Goal: Information Seeking & Learning: Learn about a topic

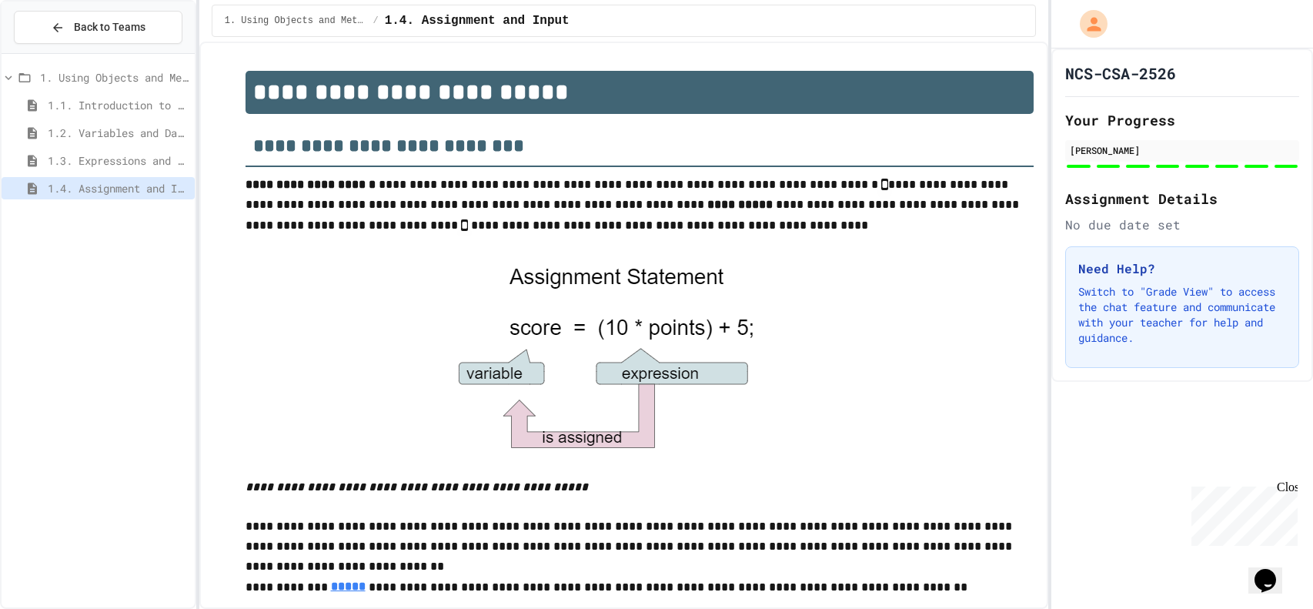
scroll to position [893, 0]
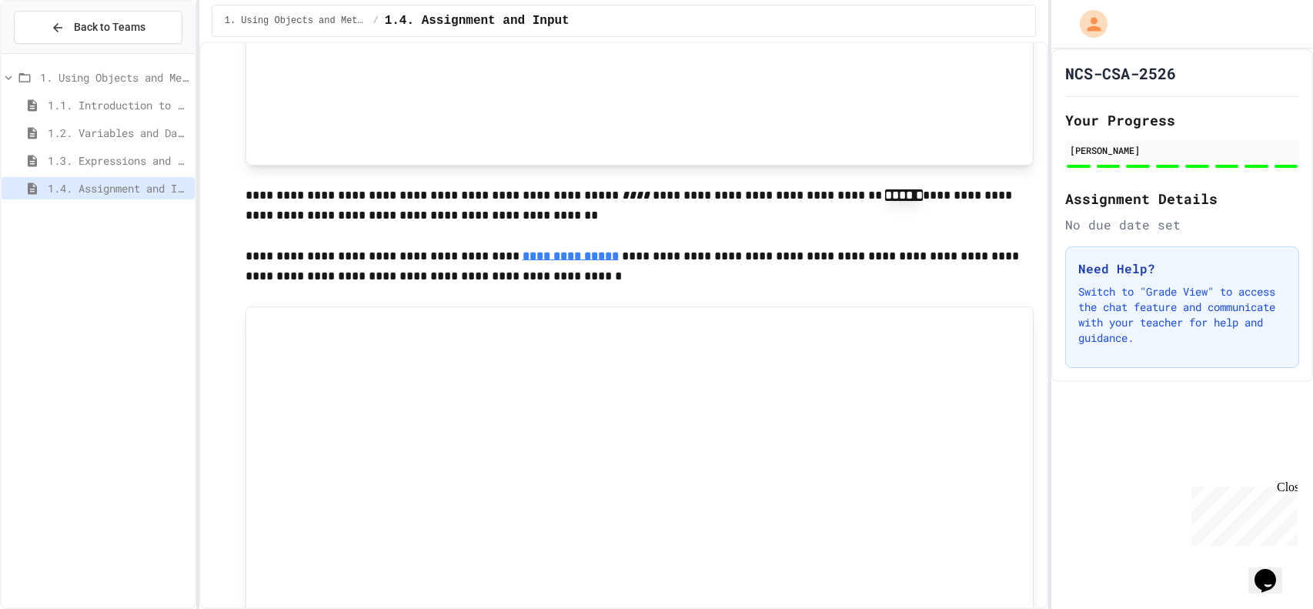
click at [93, 98] on span "1.1. Introduction to Algorithms, Programming, and Compilers" at bounding box center [118, 105] width 141 height 16
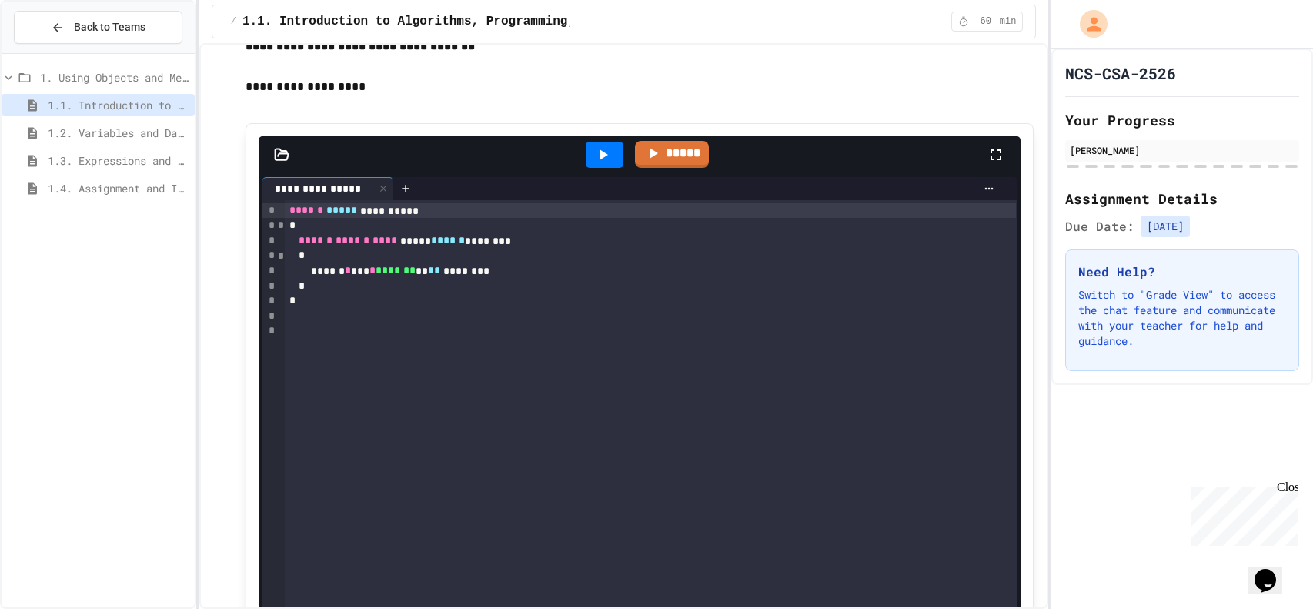
scroll to position [7225, 0]
click at [341, 262] on div "*" at bounding box center [650, 254] width 731 height 15
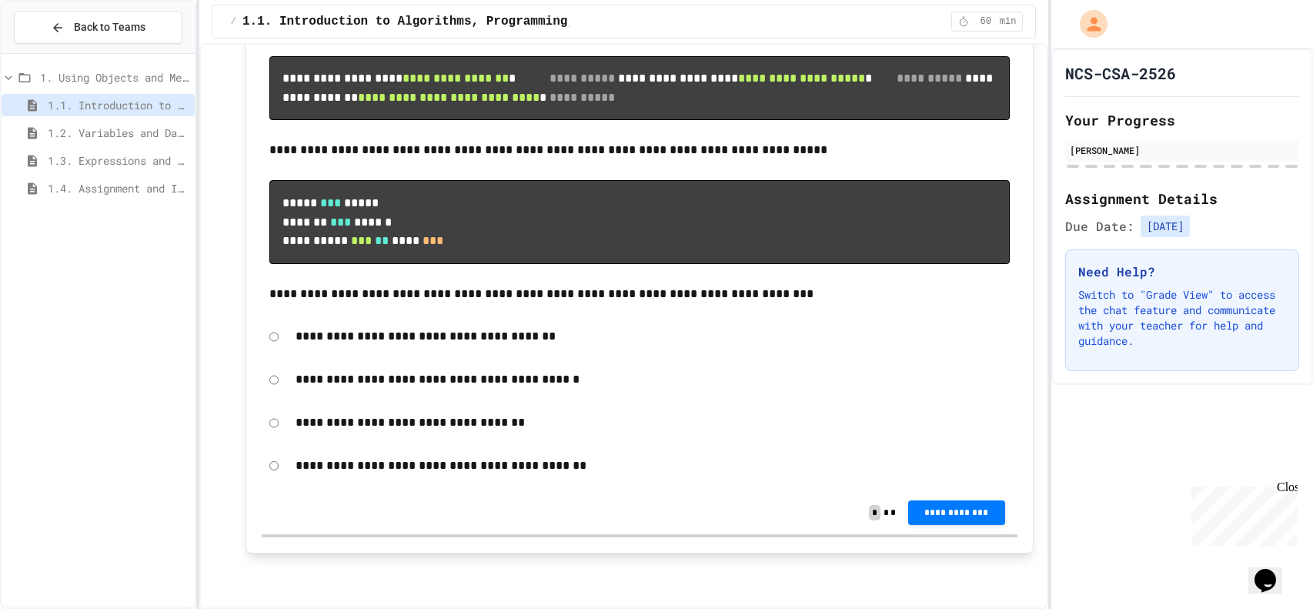
scroll to position [13411, 0]
click at [145, 136] on span "1.2. Variables and Data Types" at bounding box center [118, 133] width 141 height 16
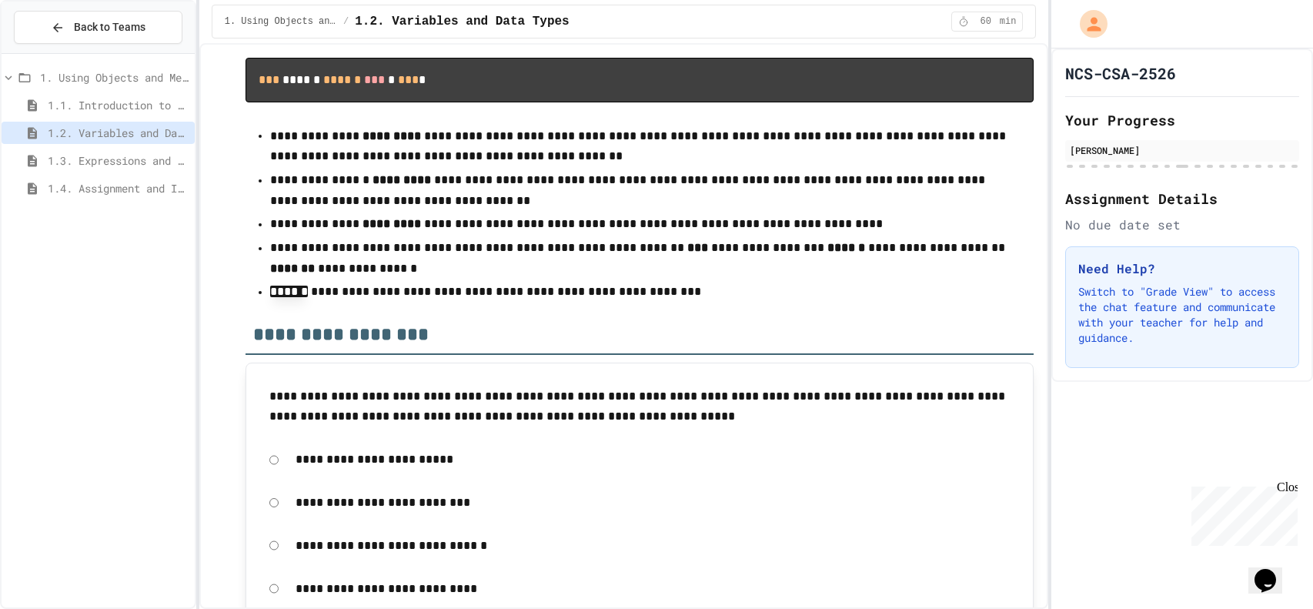
scroll to position [11918, 0]
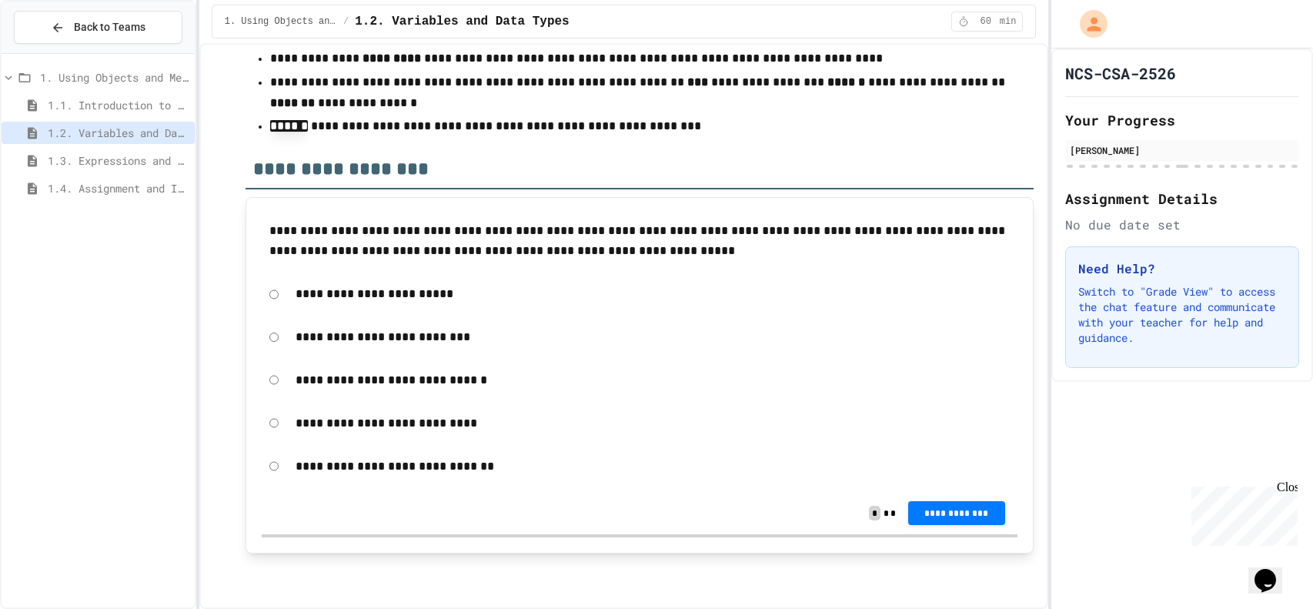
click at [81, 152] on span "1.3. Expressions and Output [New]" at bounding box center [118, 160] width 141 height 16
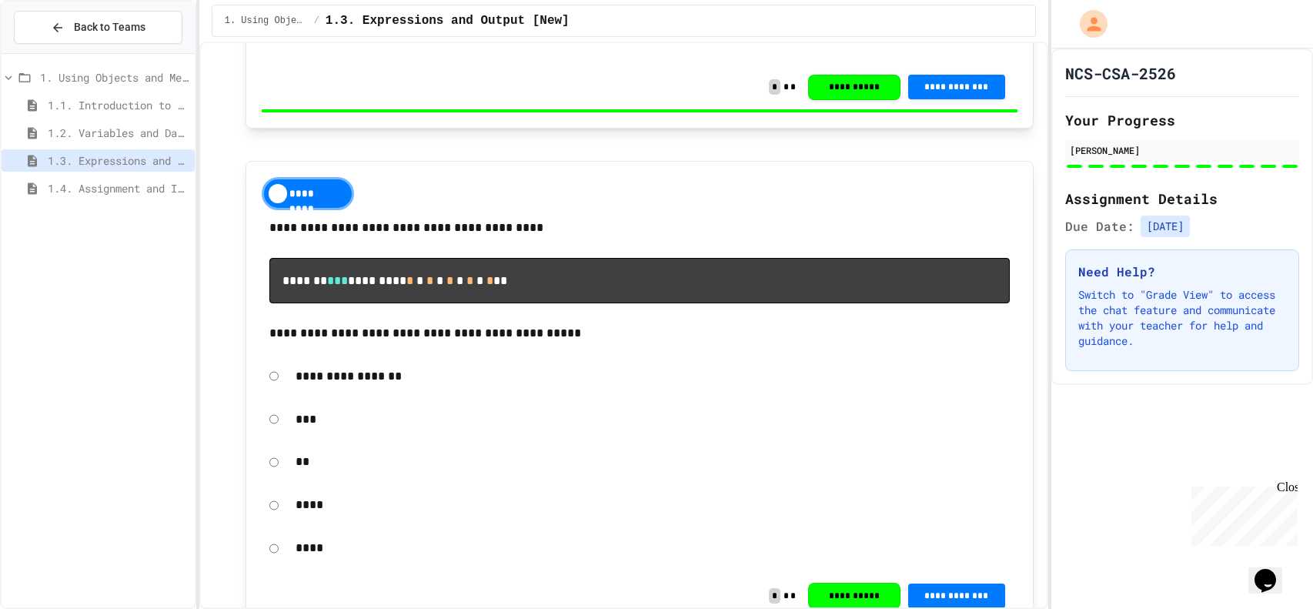
scroll to position [9746, 0]
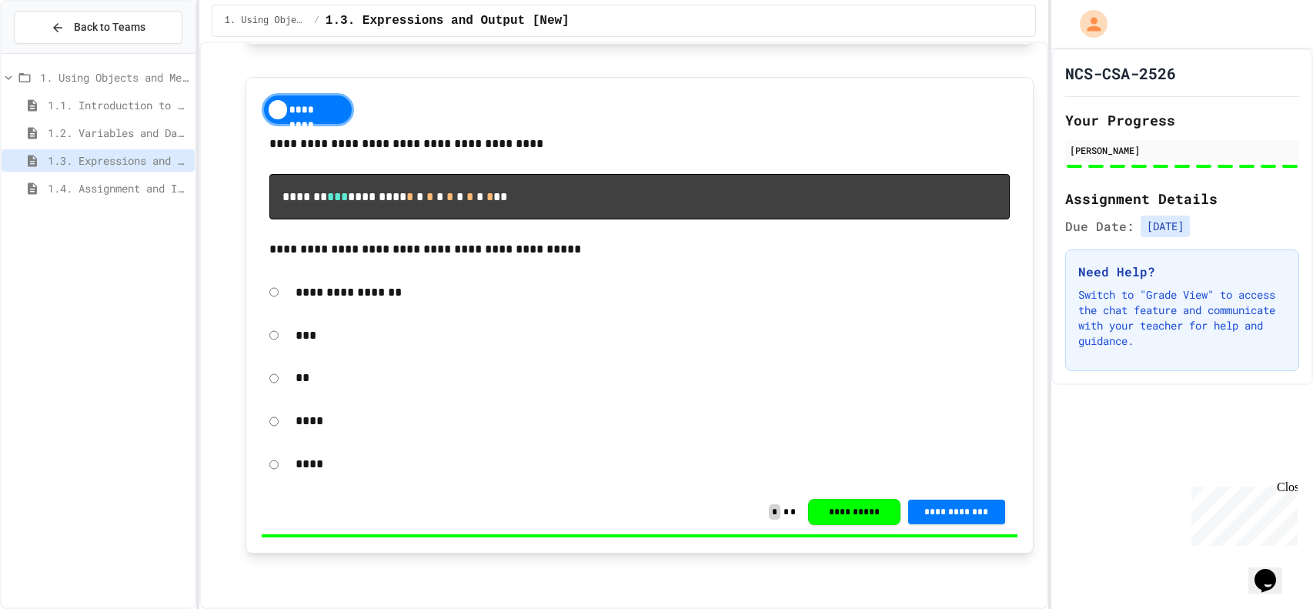
click at [49, 197] on div "1.4. Assignment and Input" at bounding box center [98, 188] width 193 height 22
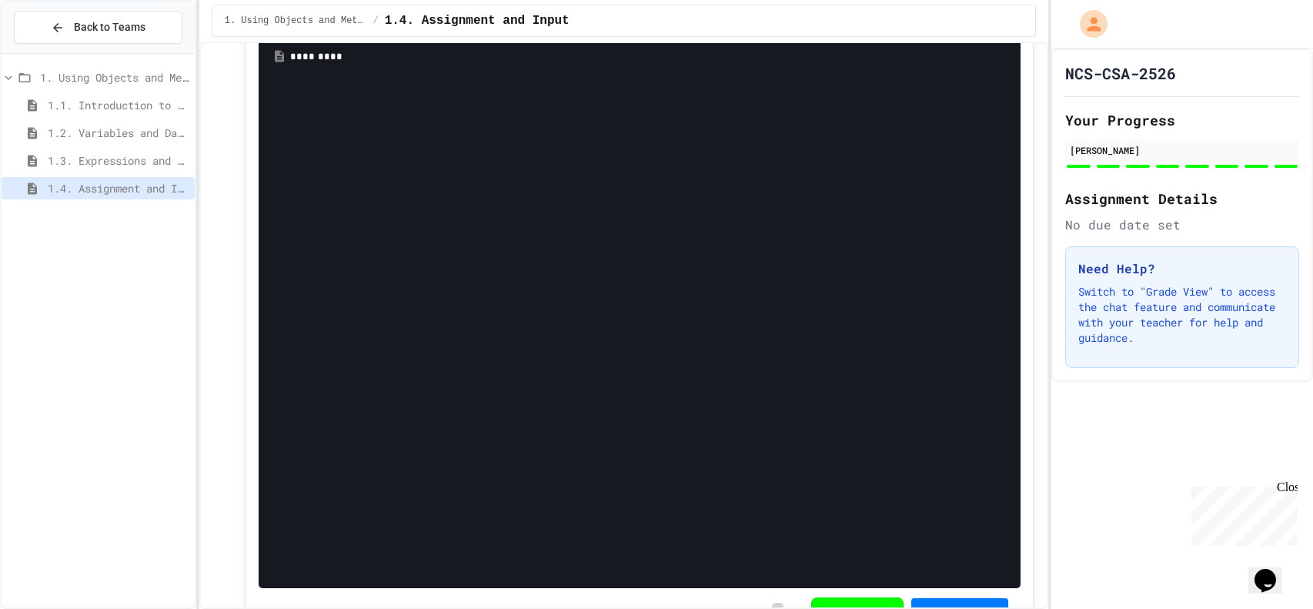
scroll to position [4937, 0]
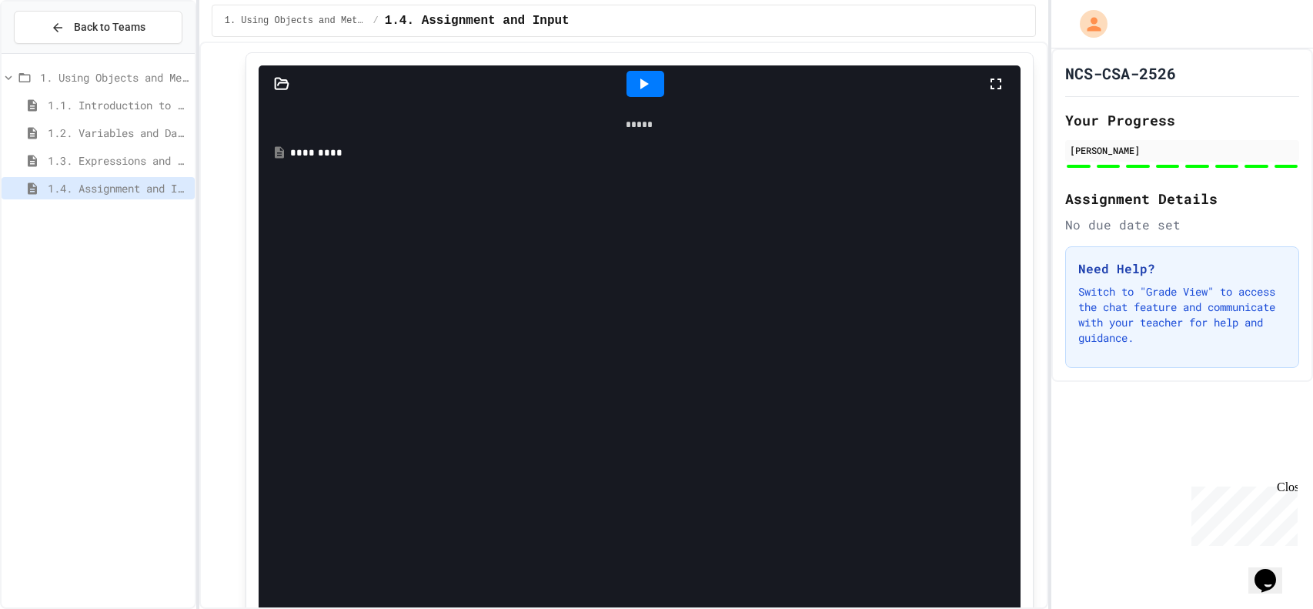
click at [657, 97] on div at bounding box center [645, 84] width 38 height 26
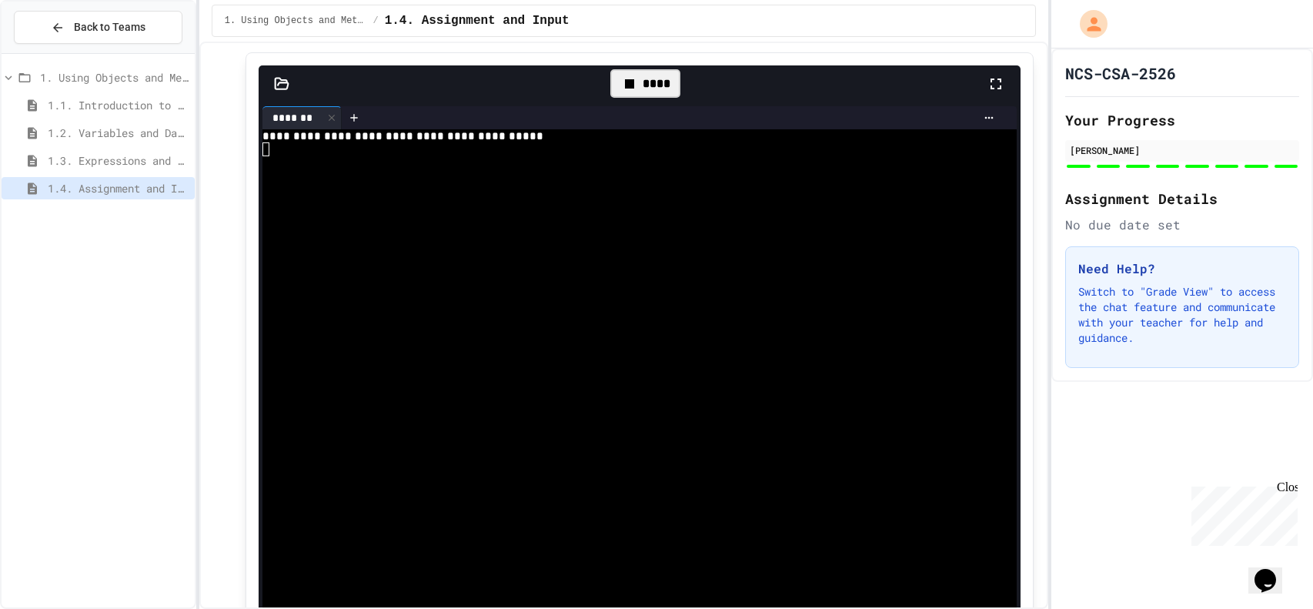
click at [630, 98] on div "****" at bounding box center [645, 83] width 70 height 29
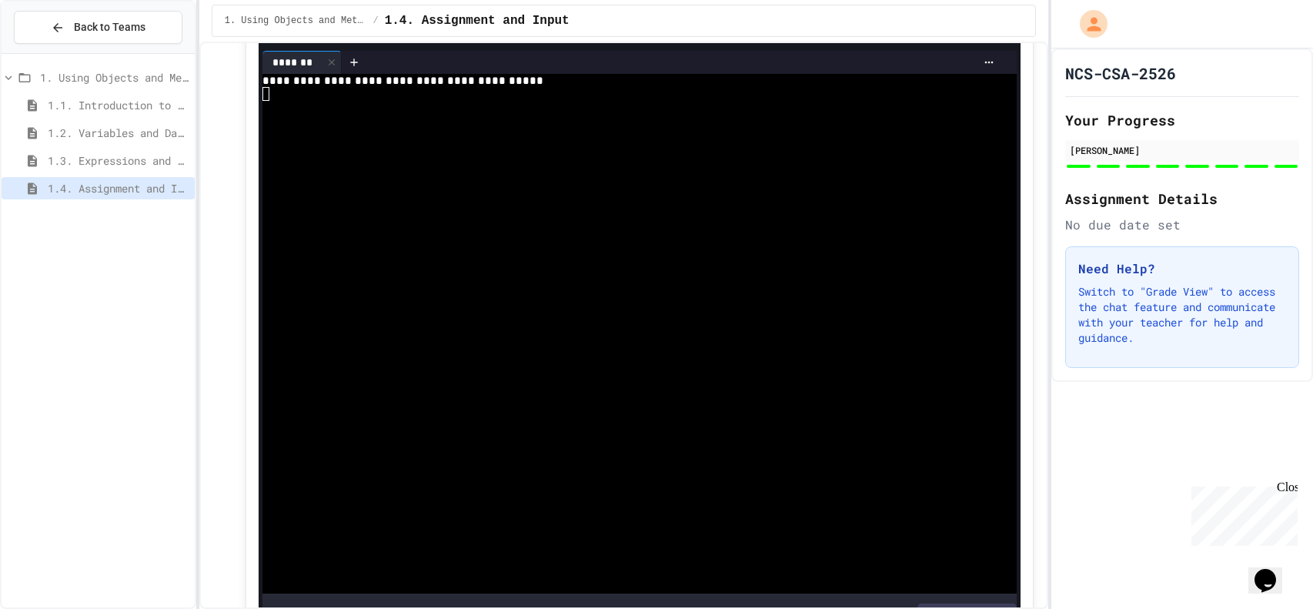
scroll to position [4994, 0]
click at [986, 68] on icon at bounding box center [989, 61] width 12 height 12
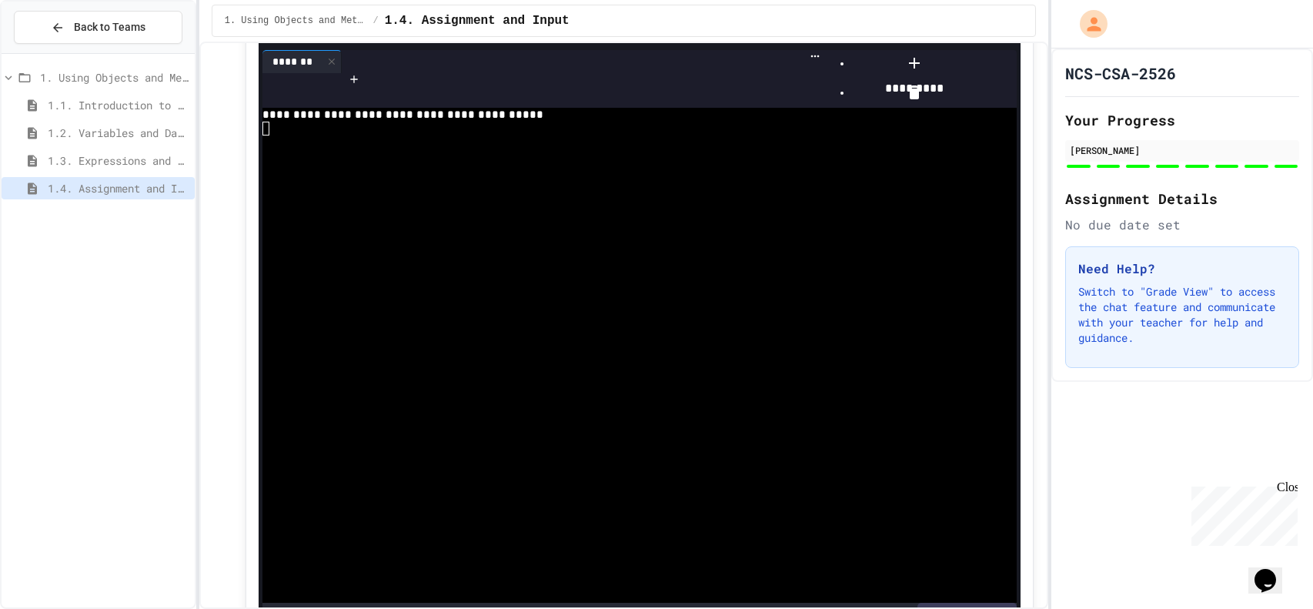
click at [943, 52] on div at bounding box center [914, 52] width 174 height 0
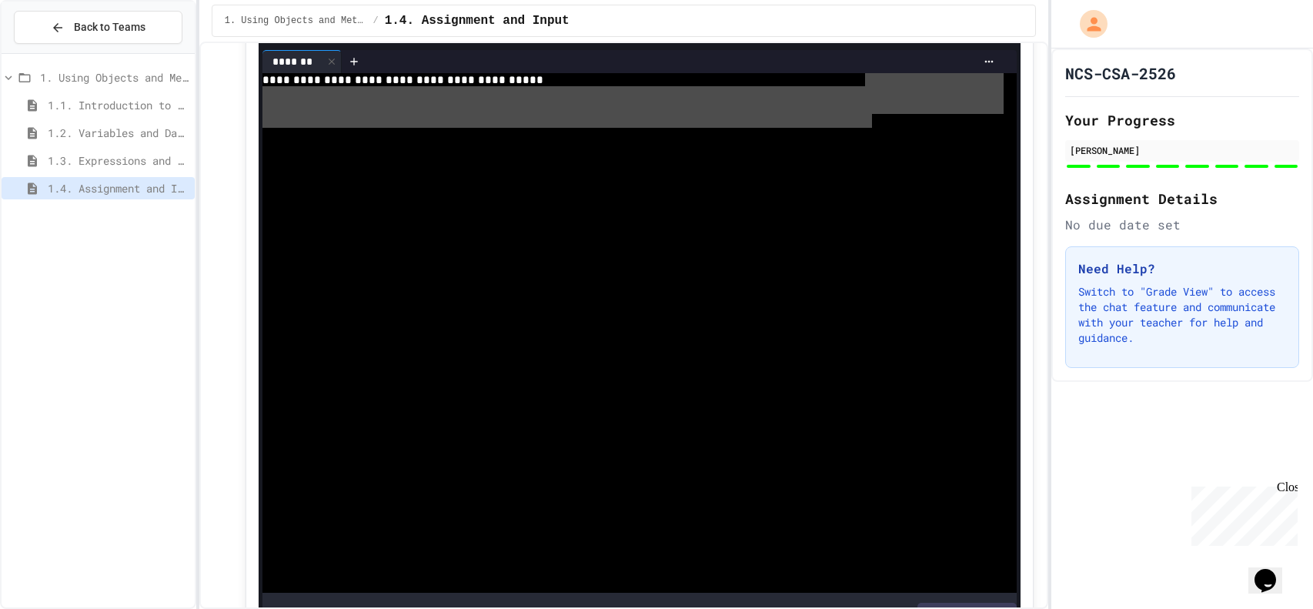
drag, startPoint x: 864, startPoint y: 141, endPoint x: 869, endPoint y: 182, distance: 41.9
click at [869, 182] on div "**********" at bounding box center [632, 332] width 741 height 519
click at [897, 182] on div at bounding box center [632, 176] width 741 height 14
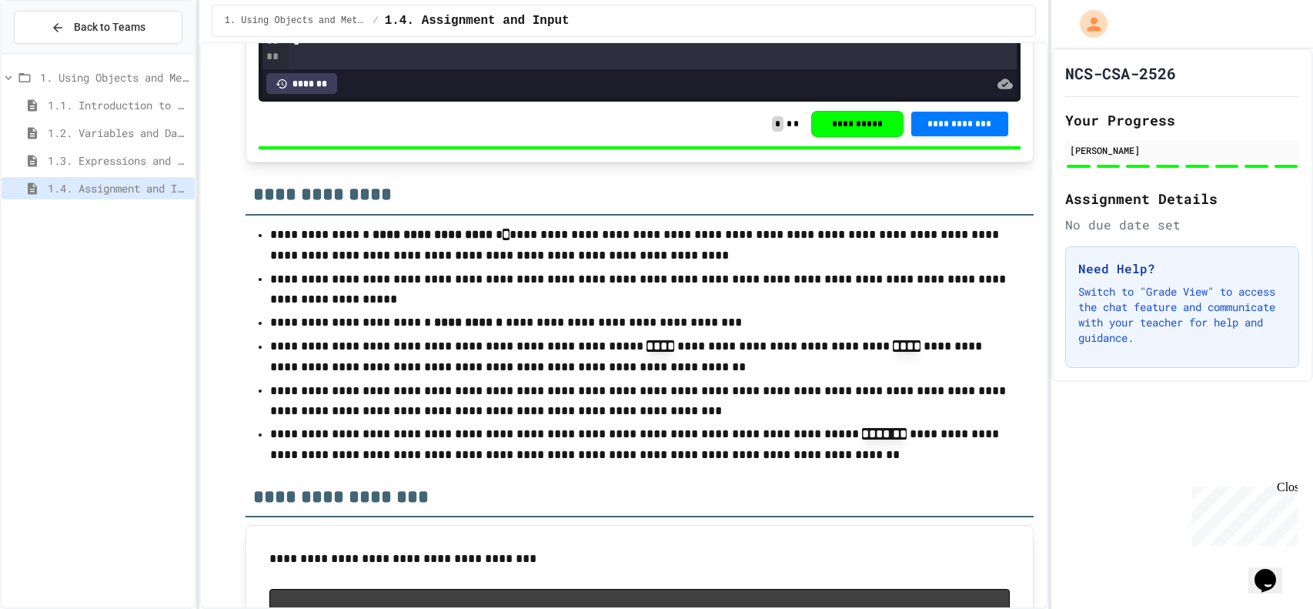
scroll to position [7320, 0]
